Goal: Information Seeking & Learning: Learn about a topic

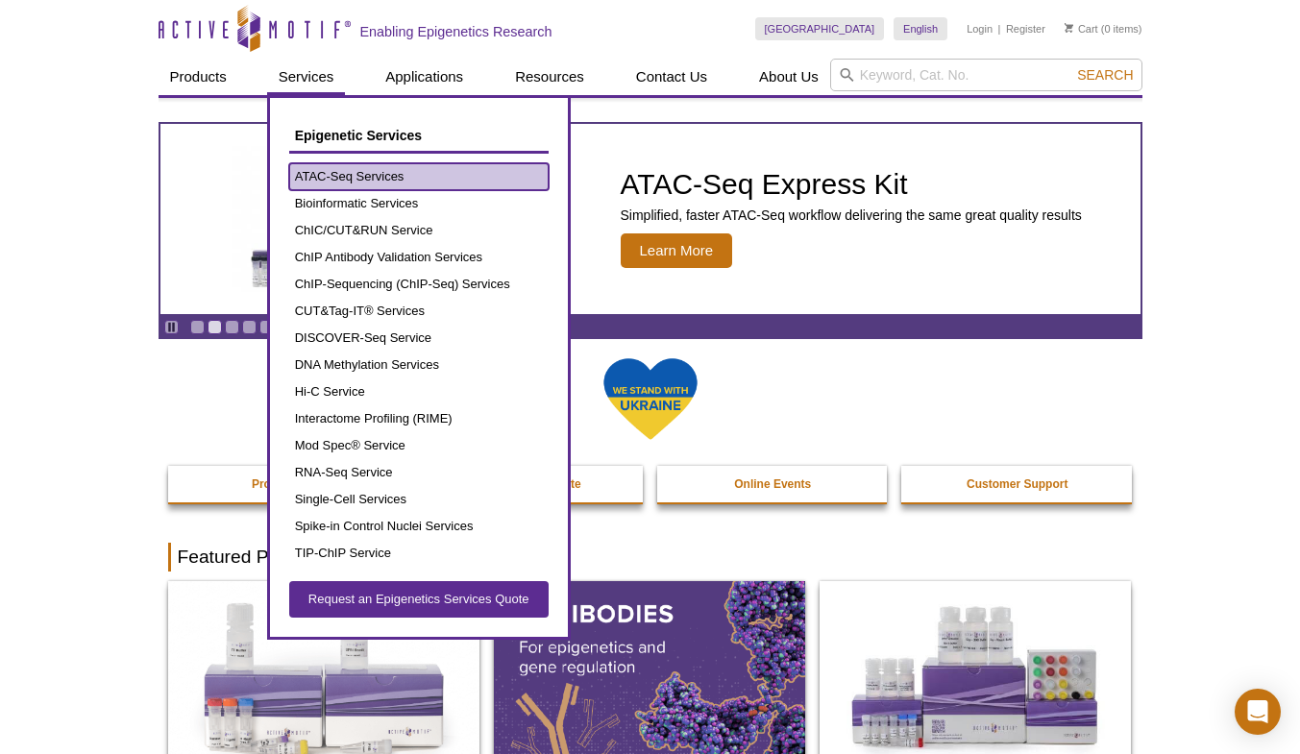
click at [365, 180] on link "ATAC-Seq Services" at bounding box center [418, 176] width 259 height 27
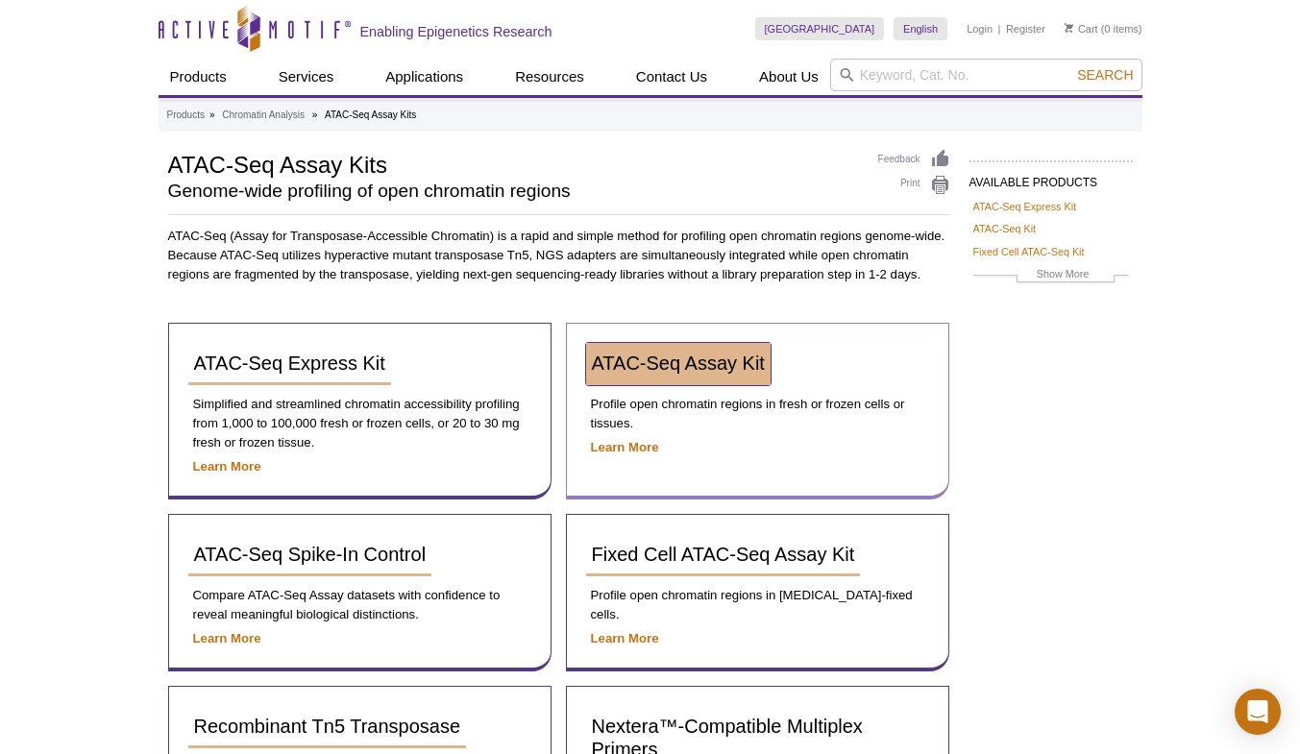
click at [684, 365] on span "ATAC-Seq Assay Kit" at bounding box center [678, 363] width 173 height 21
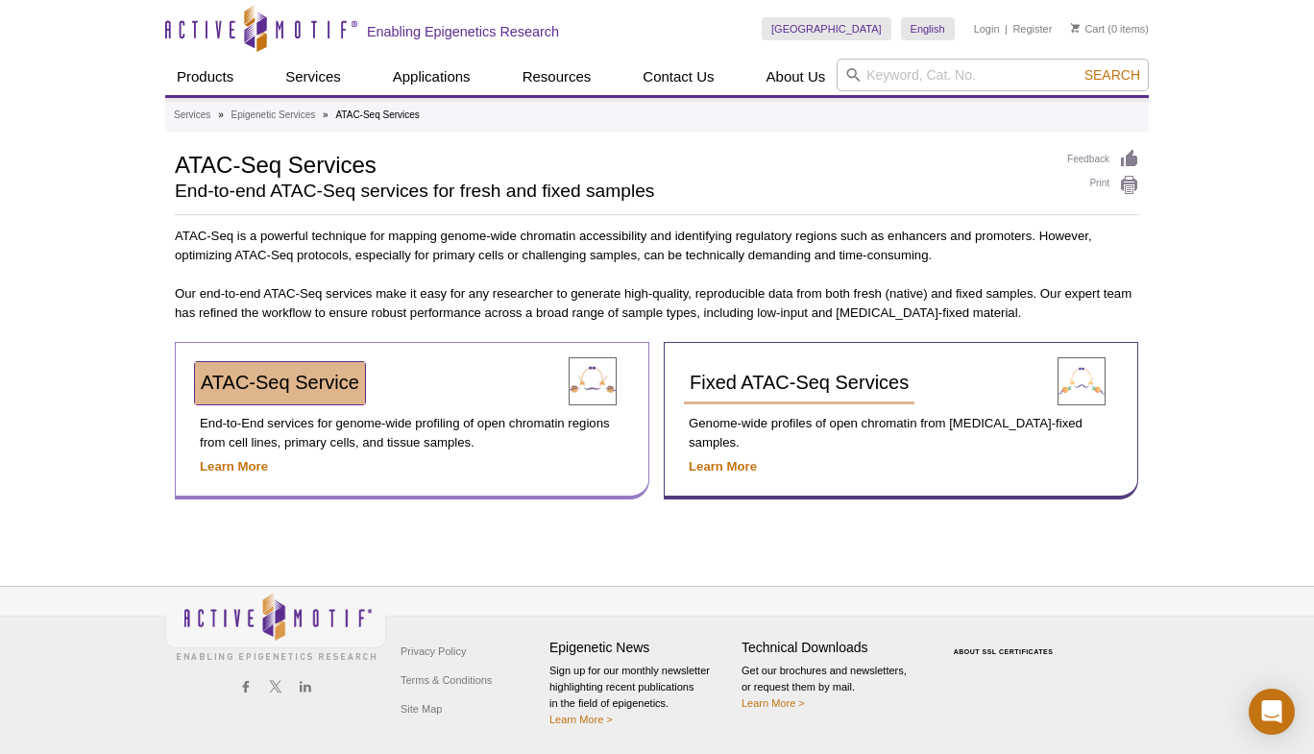
click at [288, 379] on span "ATAC-Seq Service" at bounding box center [280, 382] width 158 height 21
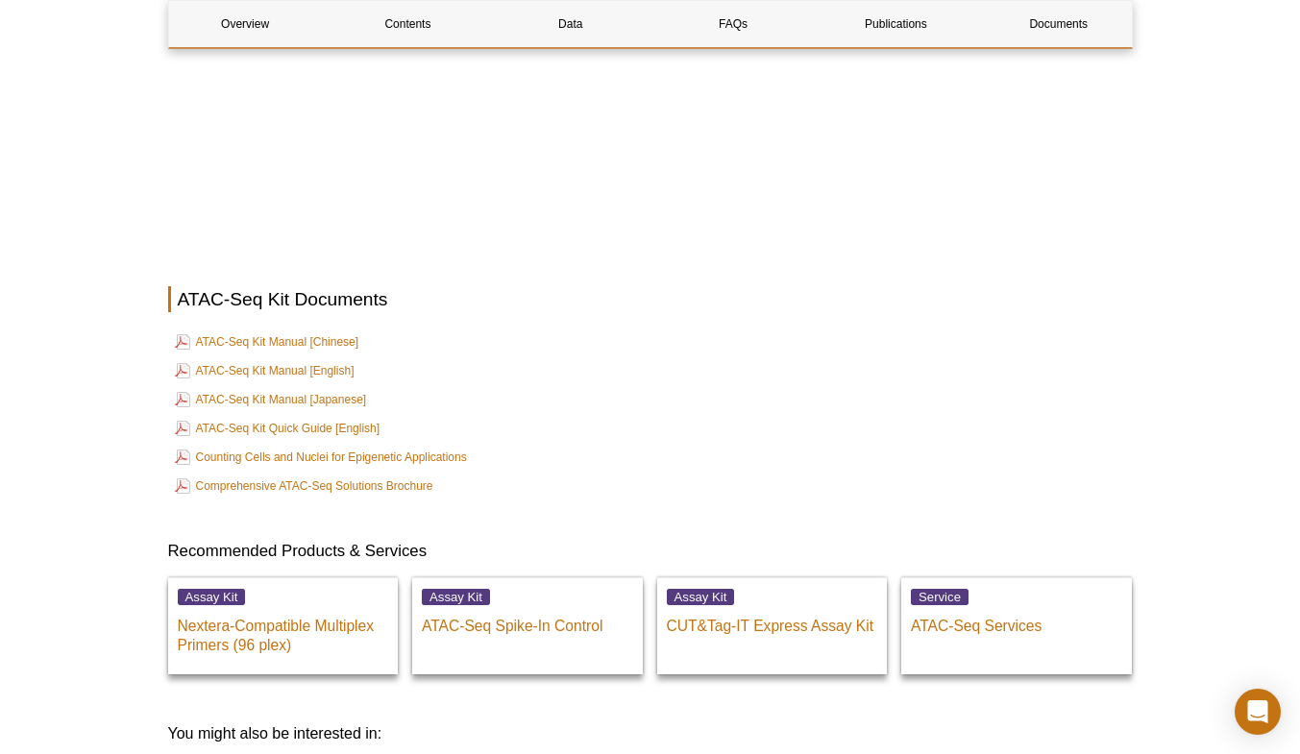
scroll to position [5065, 0]
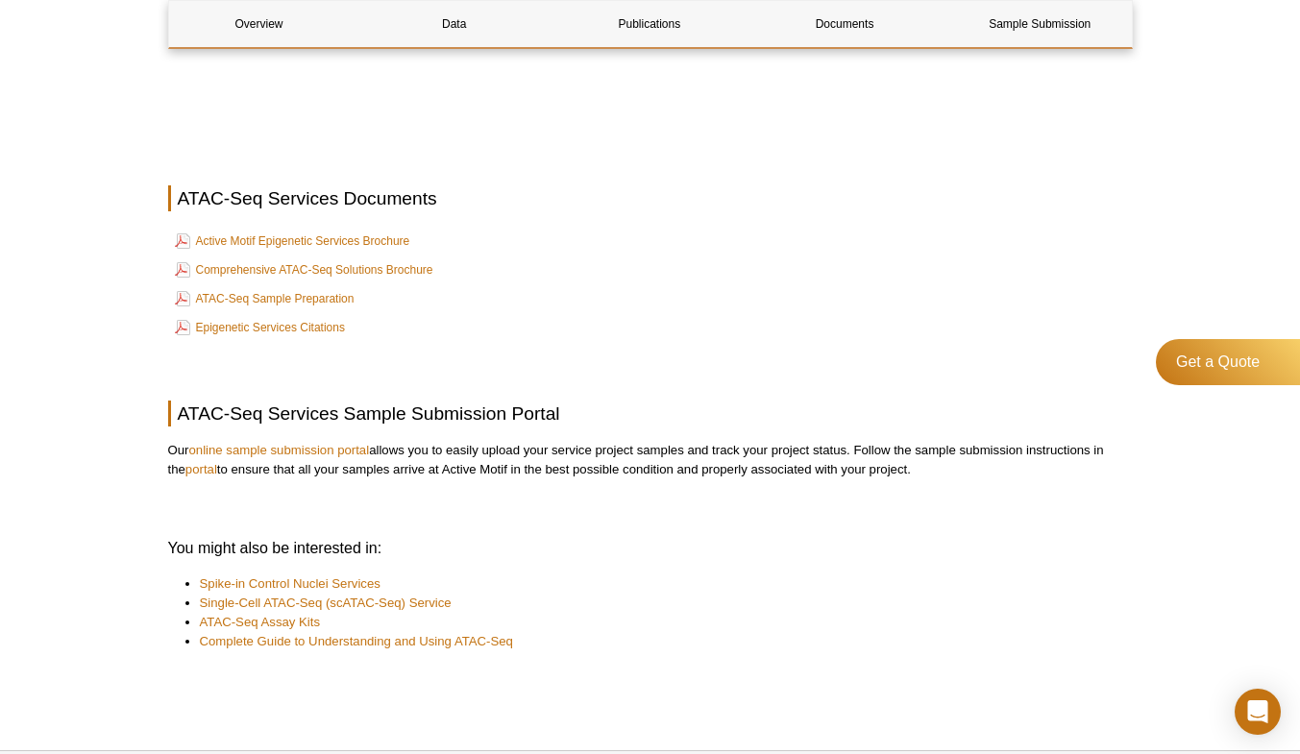
scroll to position [5940, 0]
